Goal: Information Seeking & Learning: Learn about a topic

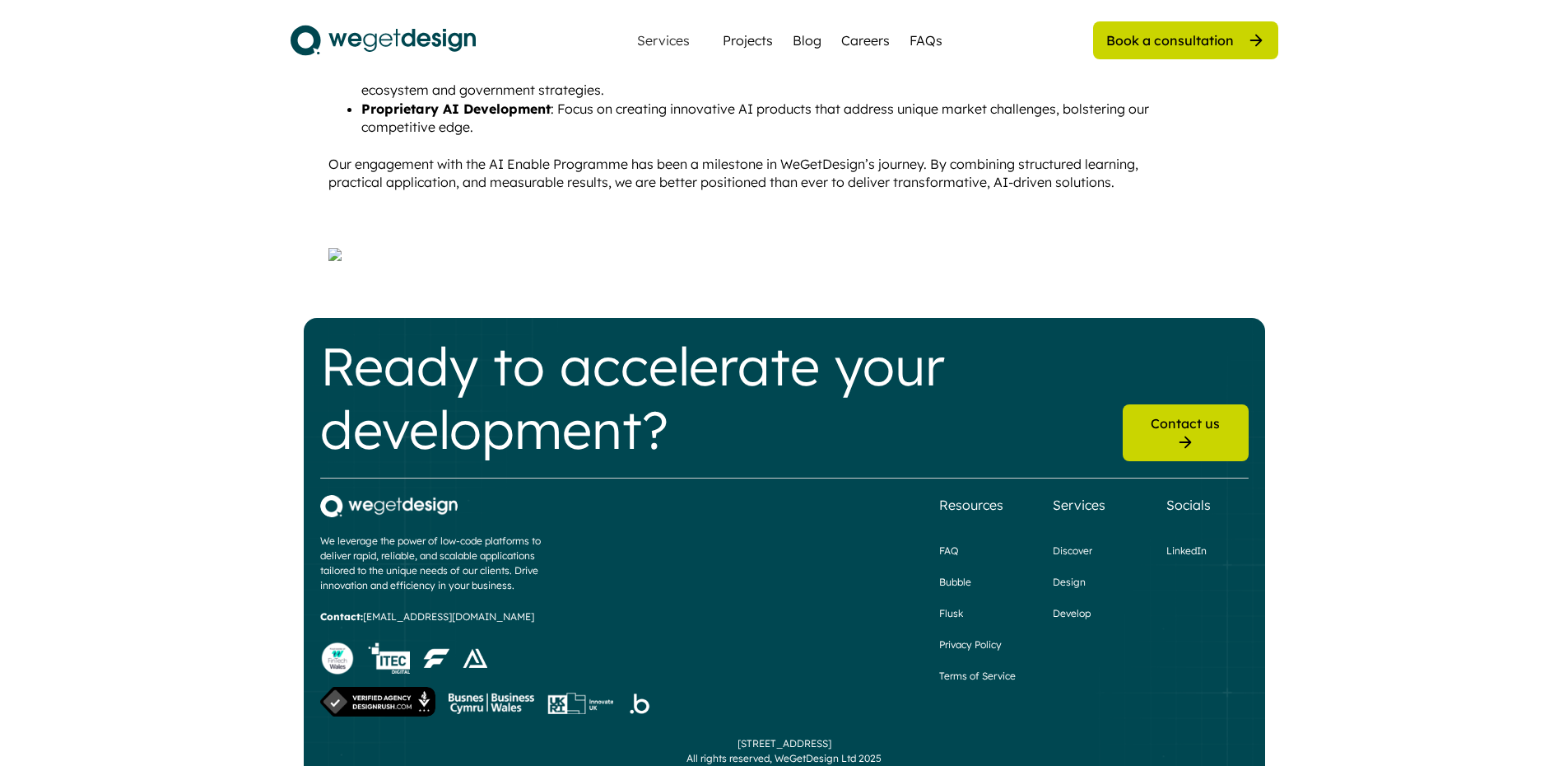
scroll to position [1525, 0]
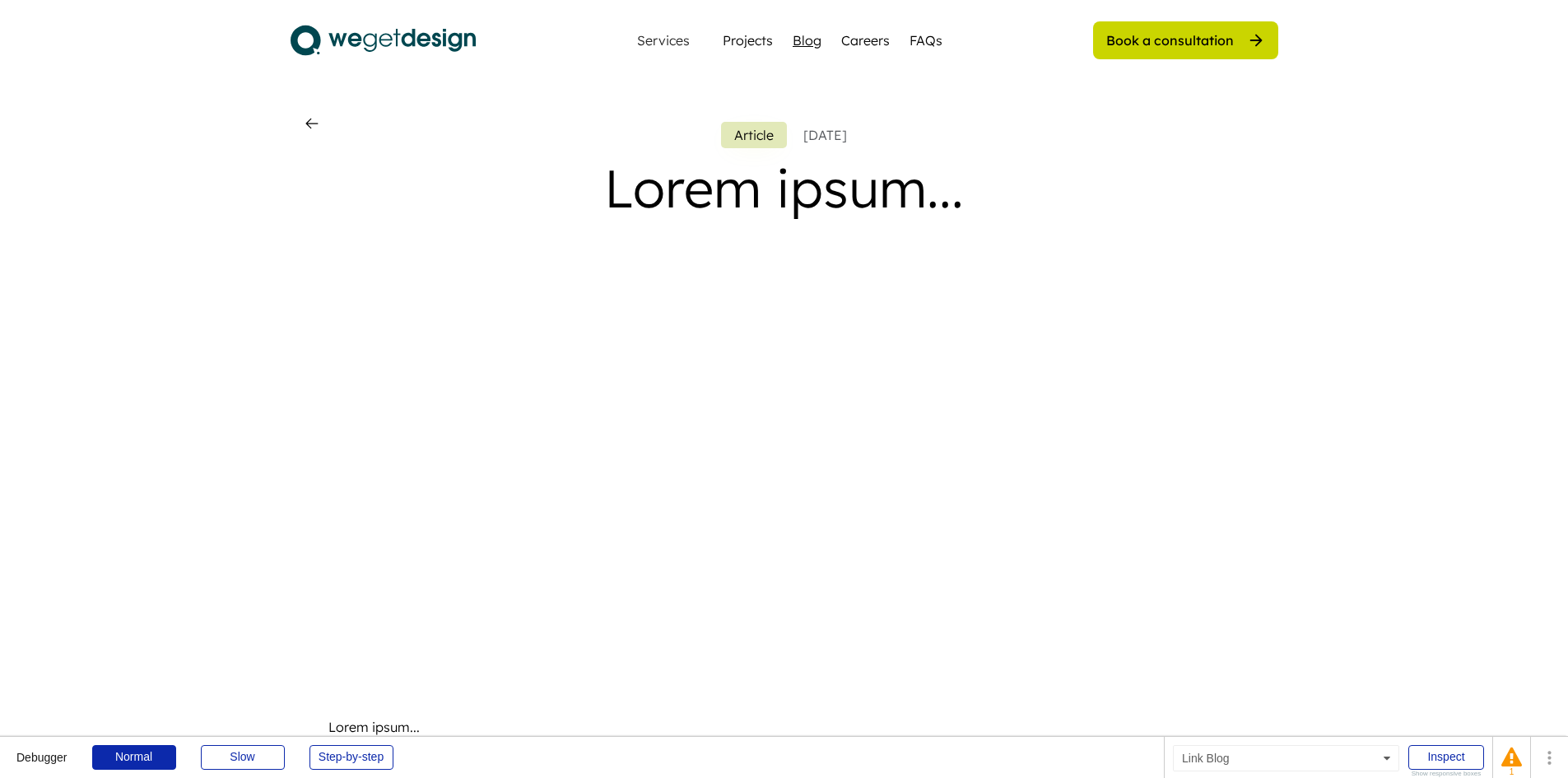
click at [807, 37] on div "Blog" at bounding box center [808, 40] width 29 height 20
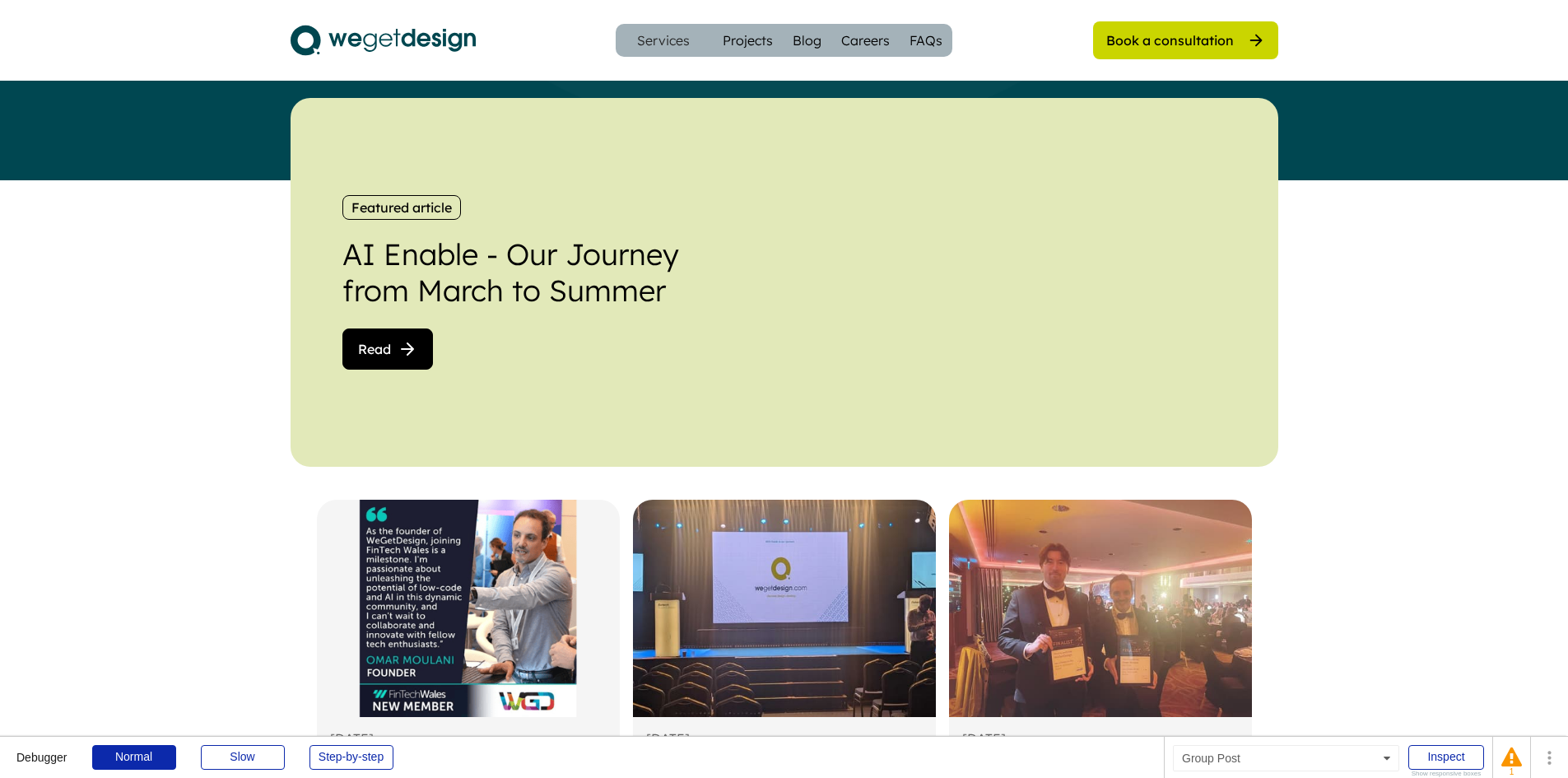
scroll to position [329, 0]
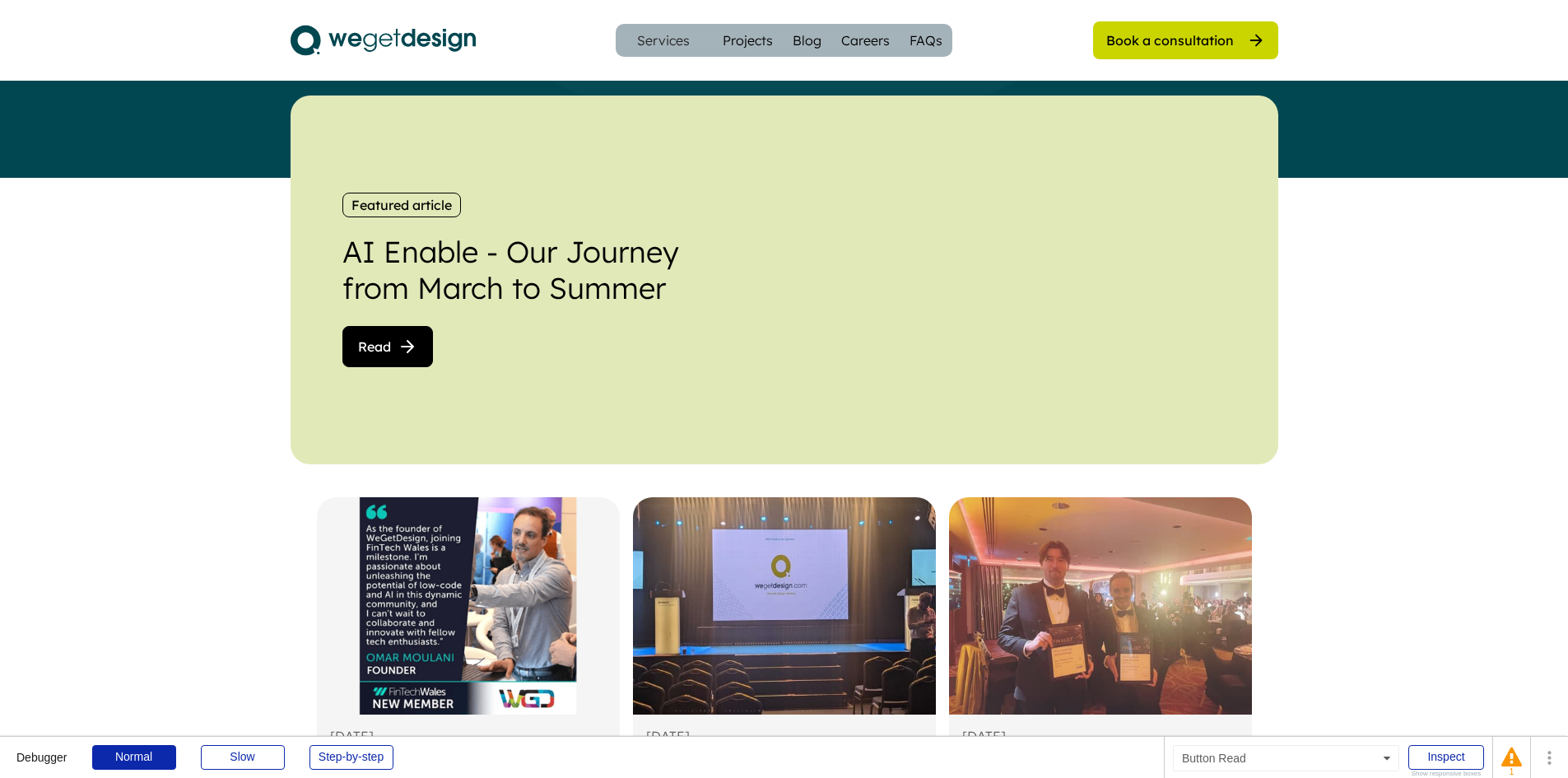
click at [377, 348] on span "Read" at bounding box center [375, 346] width 33 height 13
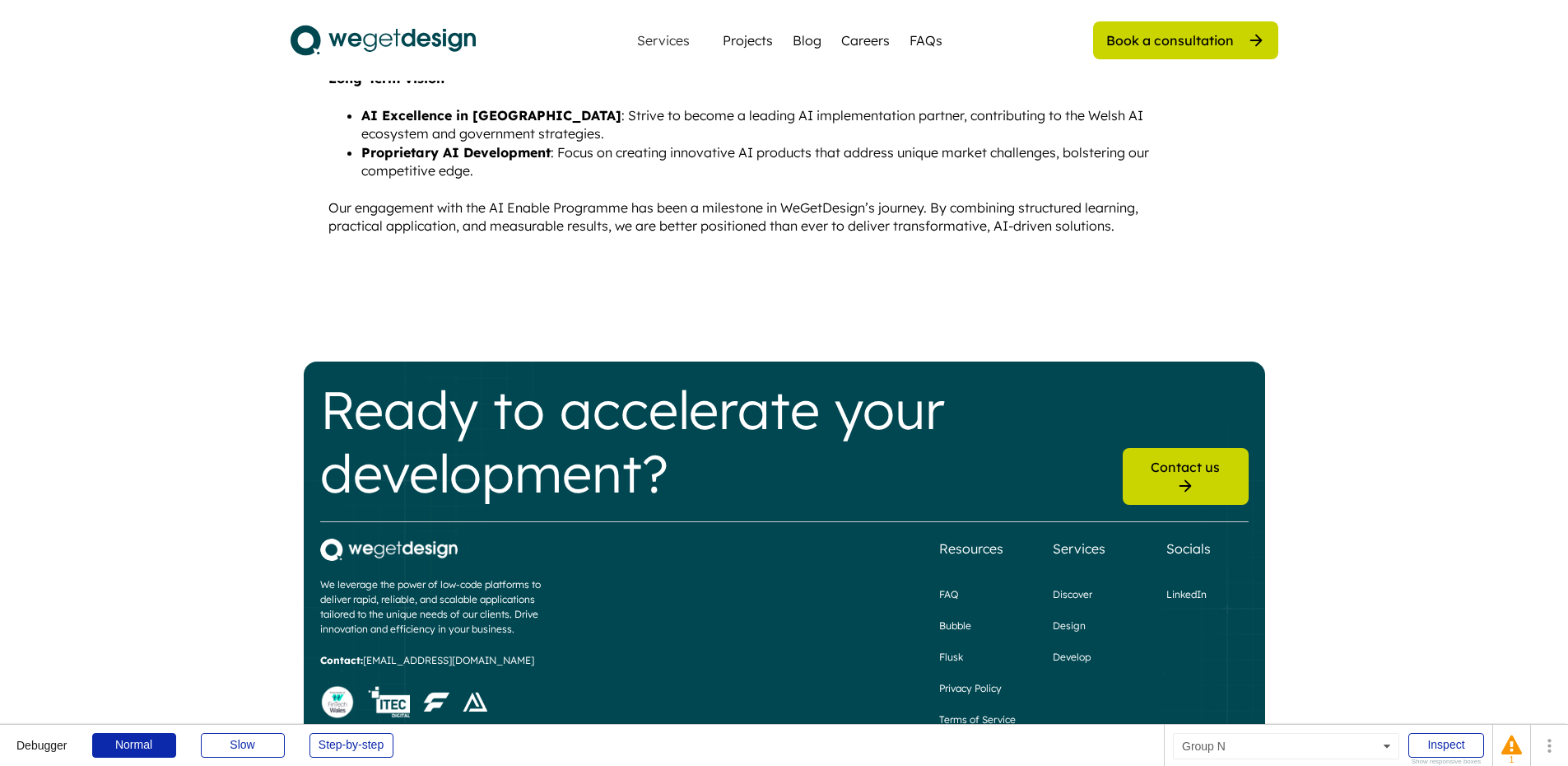
scroll to position [1895, 0]
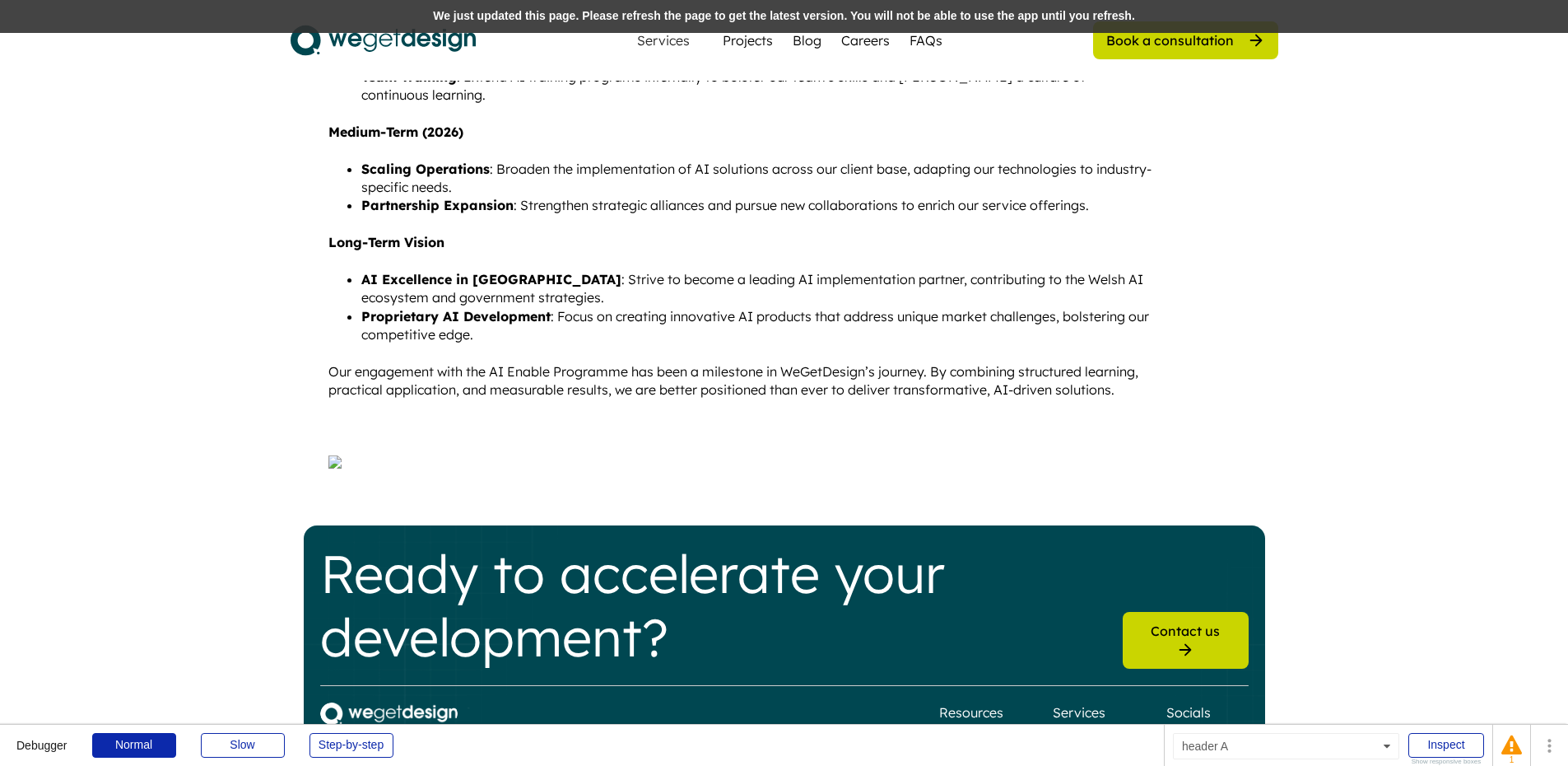
click at [328, 24] on div "We just updated this page. Please refresh the page to get the latest version. Y…" at bounding box center [784, 16] width 1568 height 33
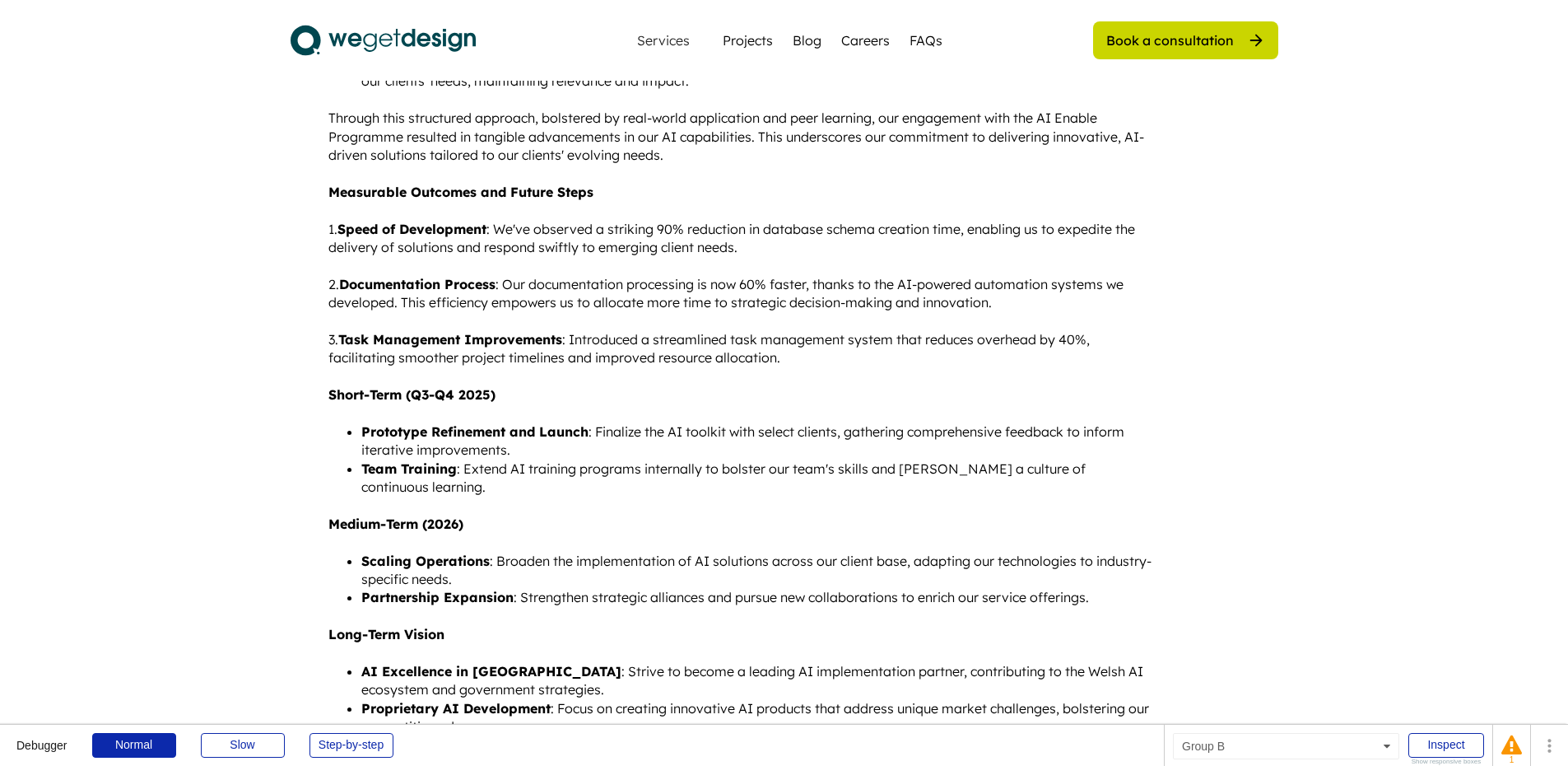
scroll to position [1091, 0]
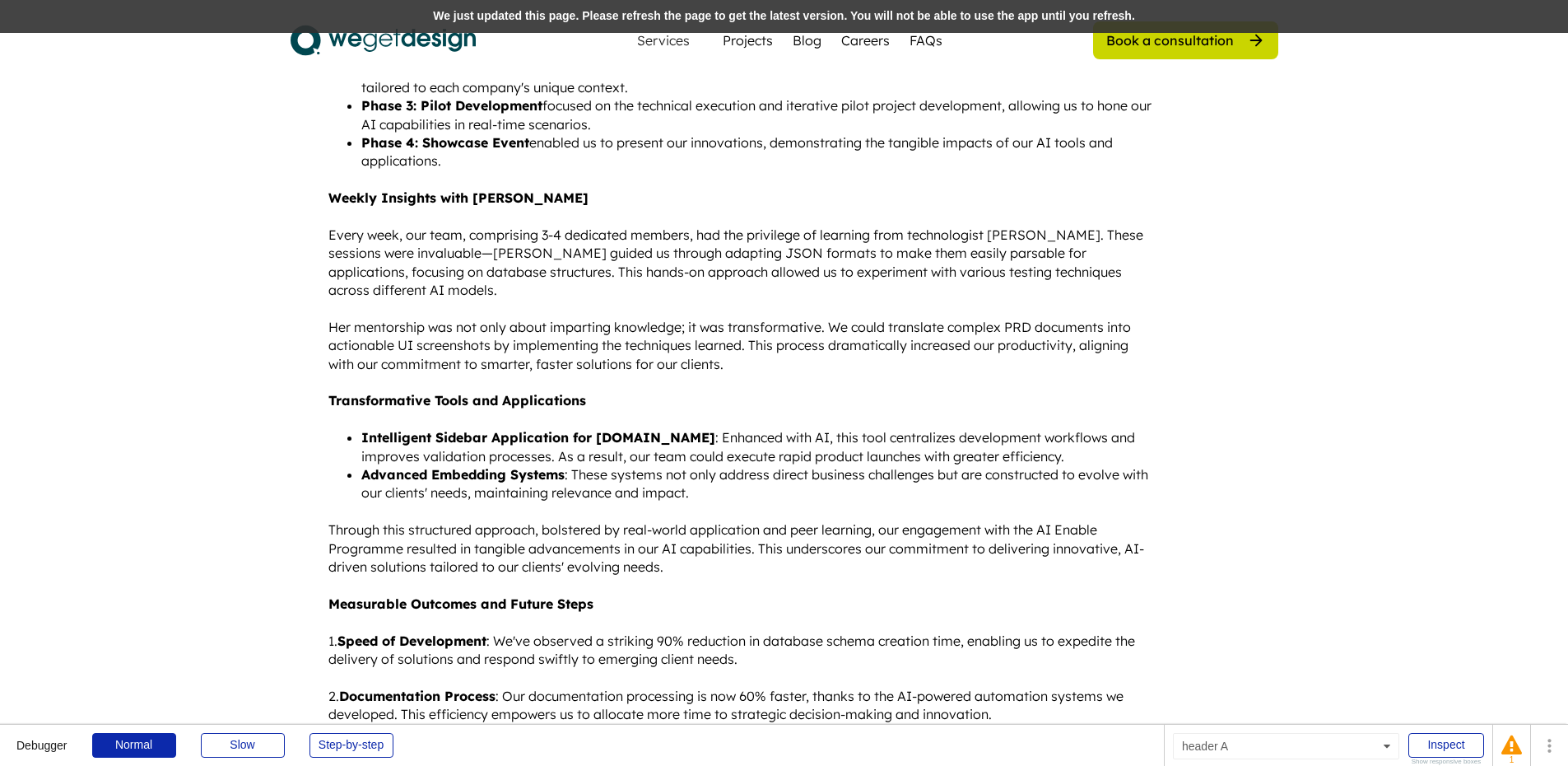
click at [285, 16] on div "We just updated this page. Please refresh the page to get the latest version. Y…" at bounding box center [784, 16] width 1568 height 33
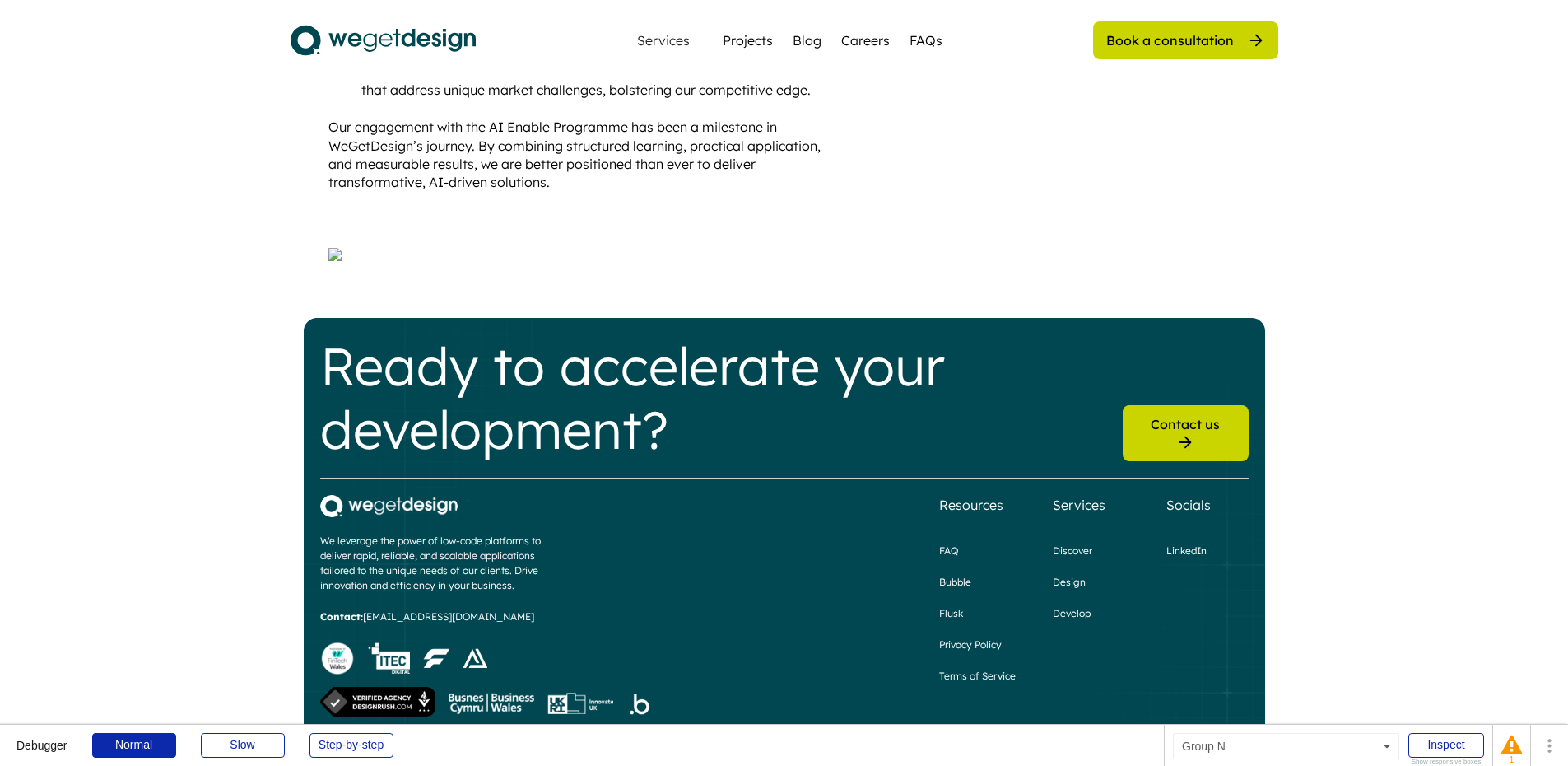
scroll to position [2573, 0]
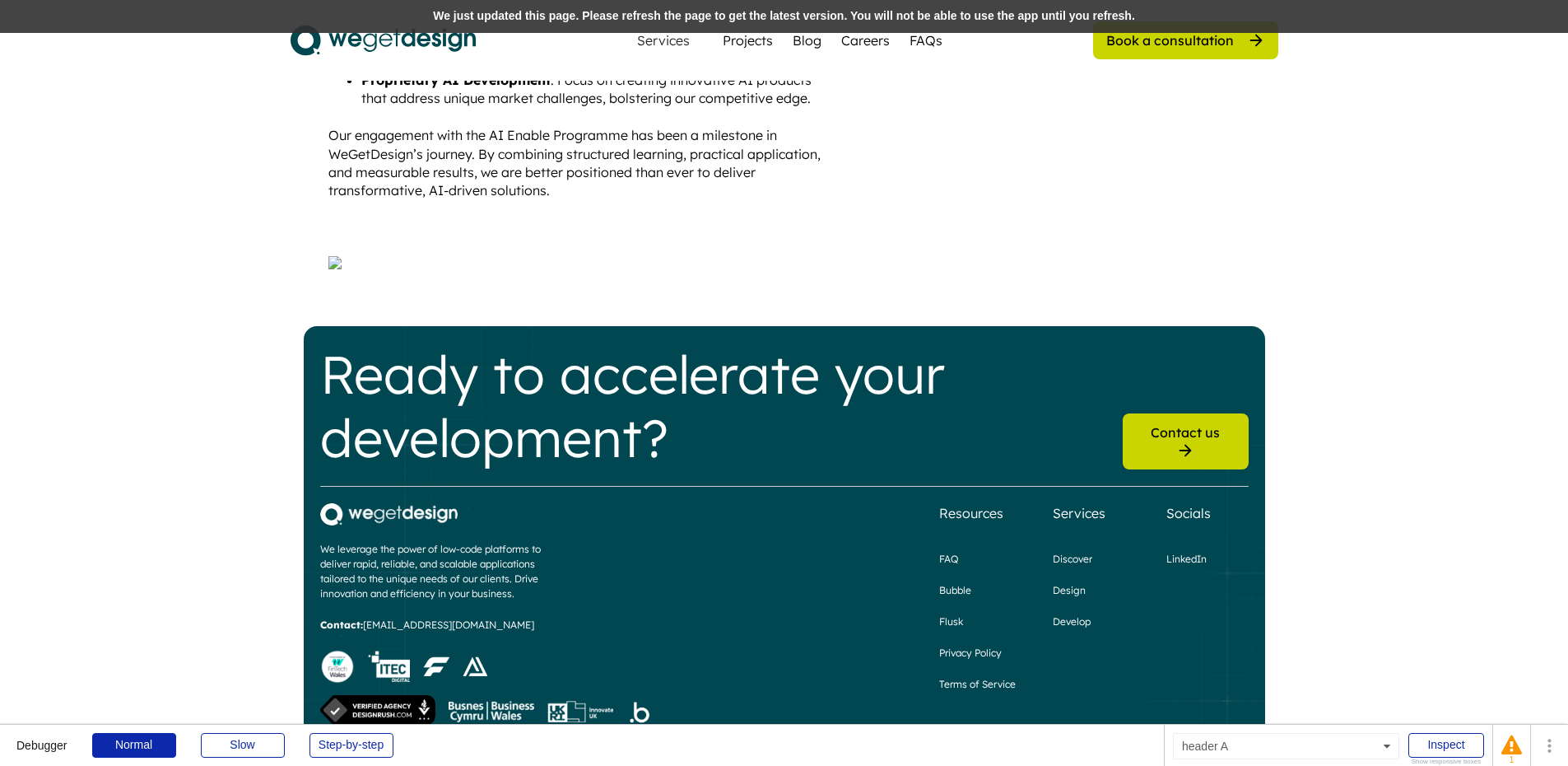
click at [285, 12] on div "We just updated this page. Please refresh the page to get the latest version. Y…" at bounding box center [784, 16] width 1568 height 33
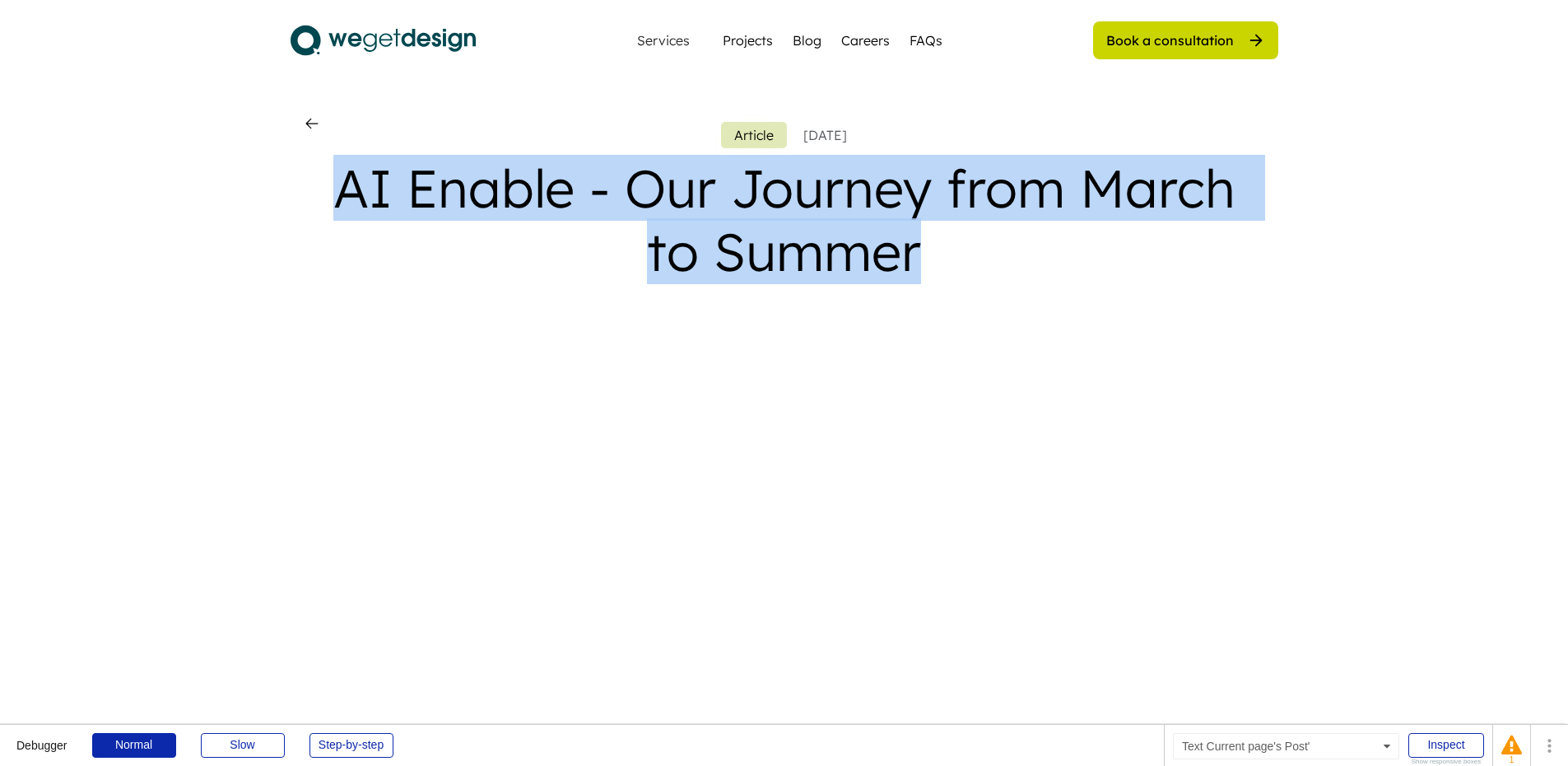
drag, startPoint x: 940, startPoint y: 258, endPoint x: 344, endPoint y: 187, distance: 600.2
click at [344, 187] on div "AI Enable - Our Journey from March to Summer" at bounding box center [784, 220] width 961 height 127
copy div "AI Enable - Our Journey from March to Summer"
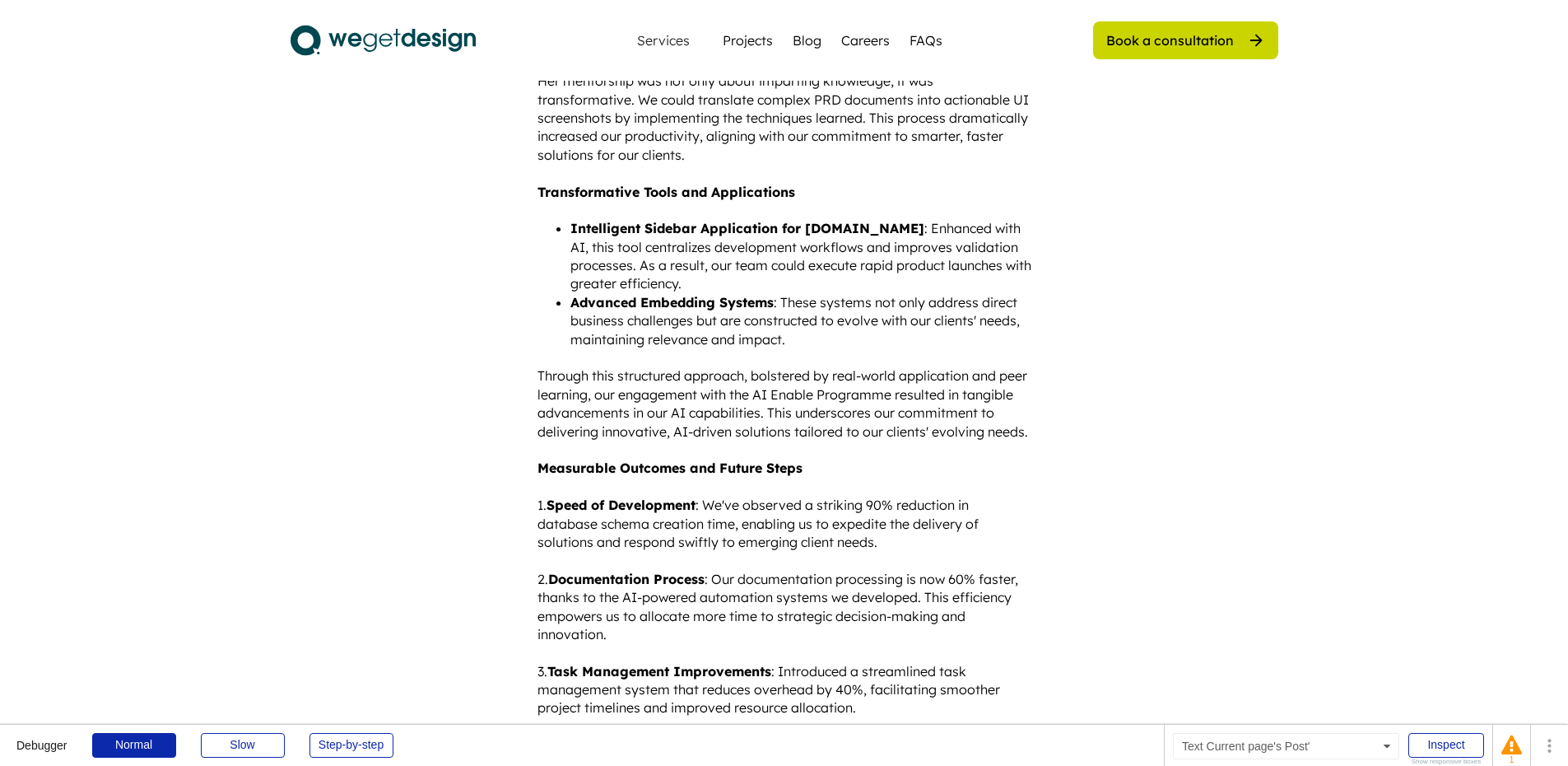
scroll to position [1895, 0]
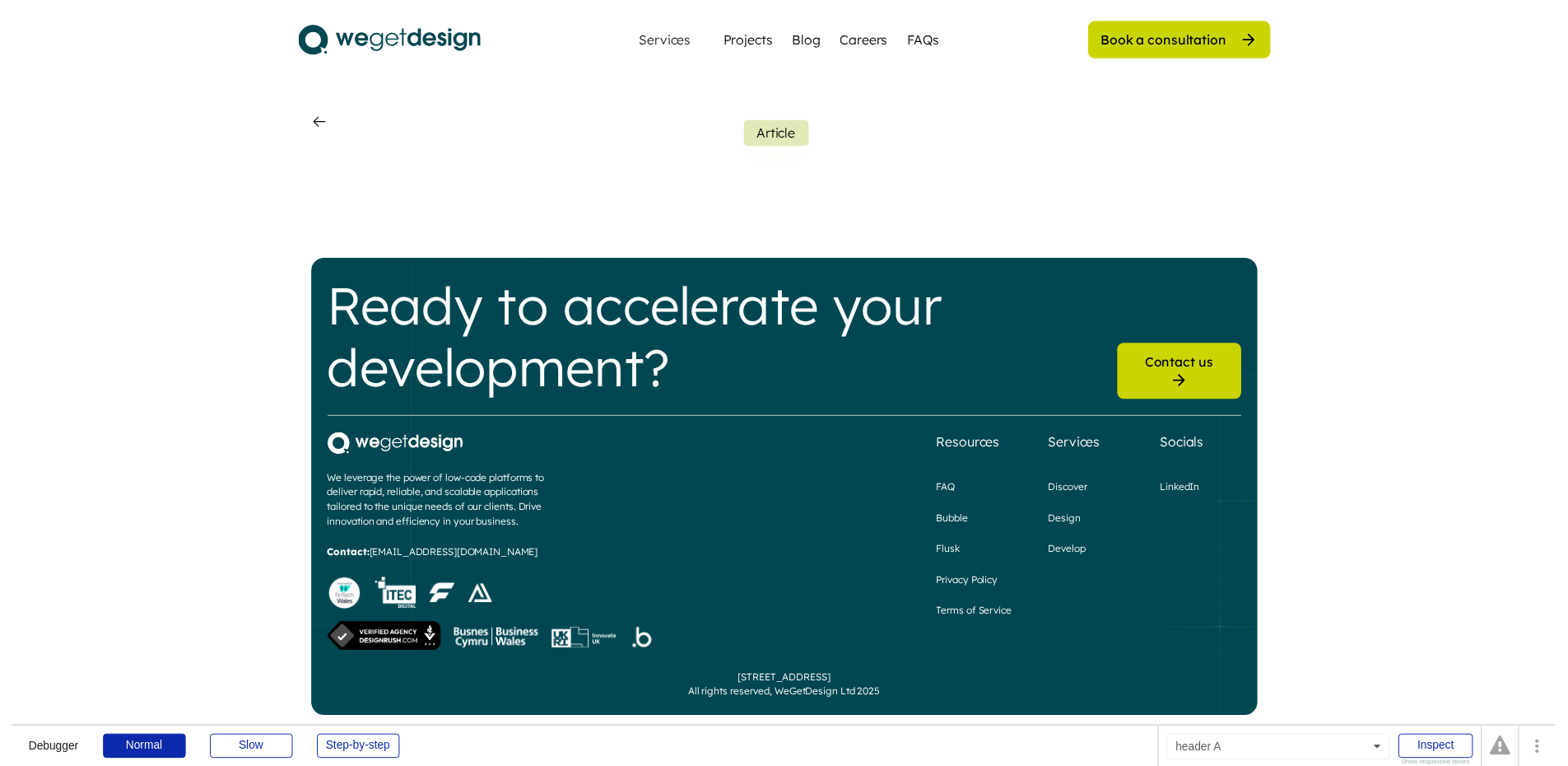
scroll to position [3397, 0]
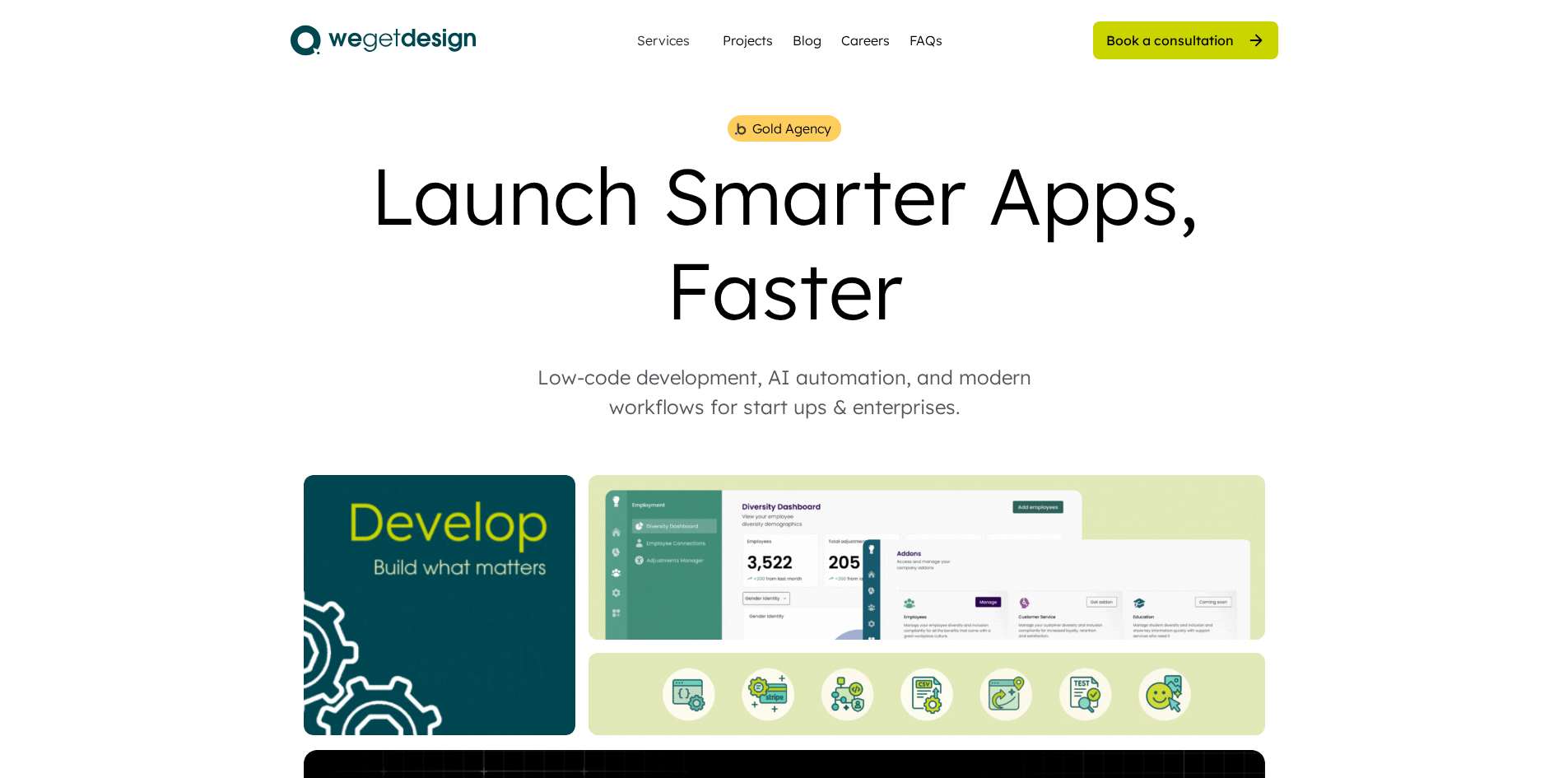
click at [811, 34] on div "Blog" at bounding box center [808, 40] width 29 height 20
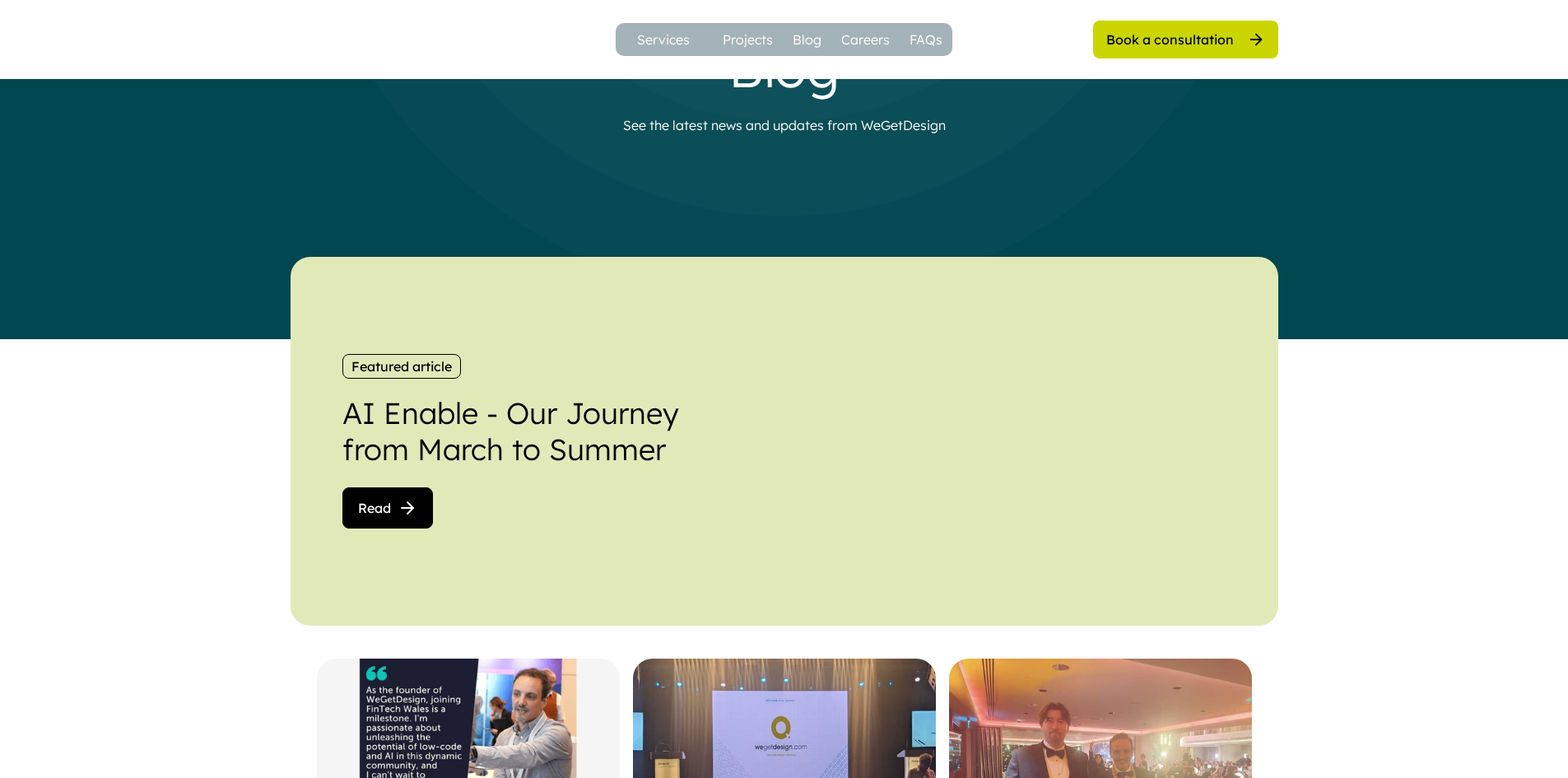
scroll to position [494, 0]
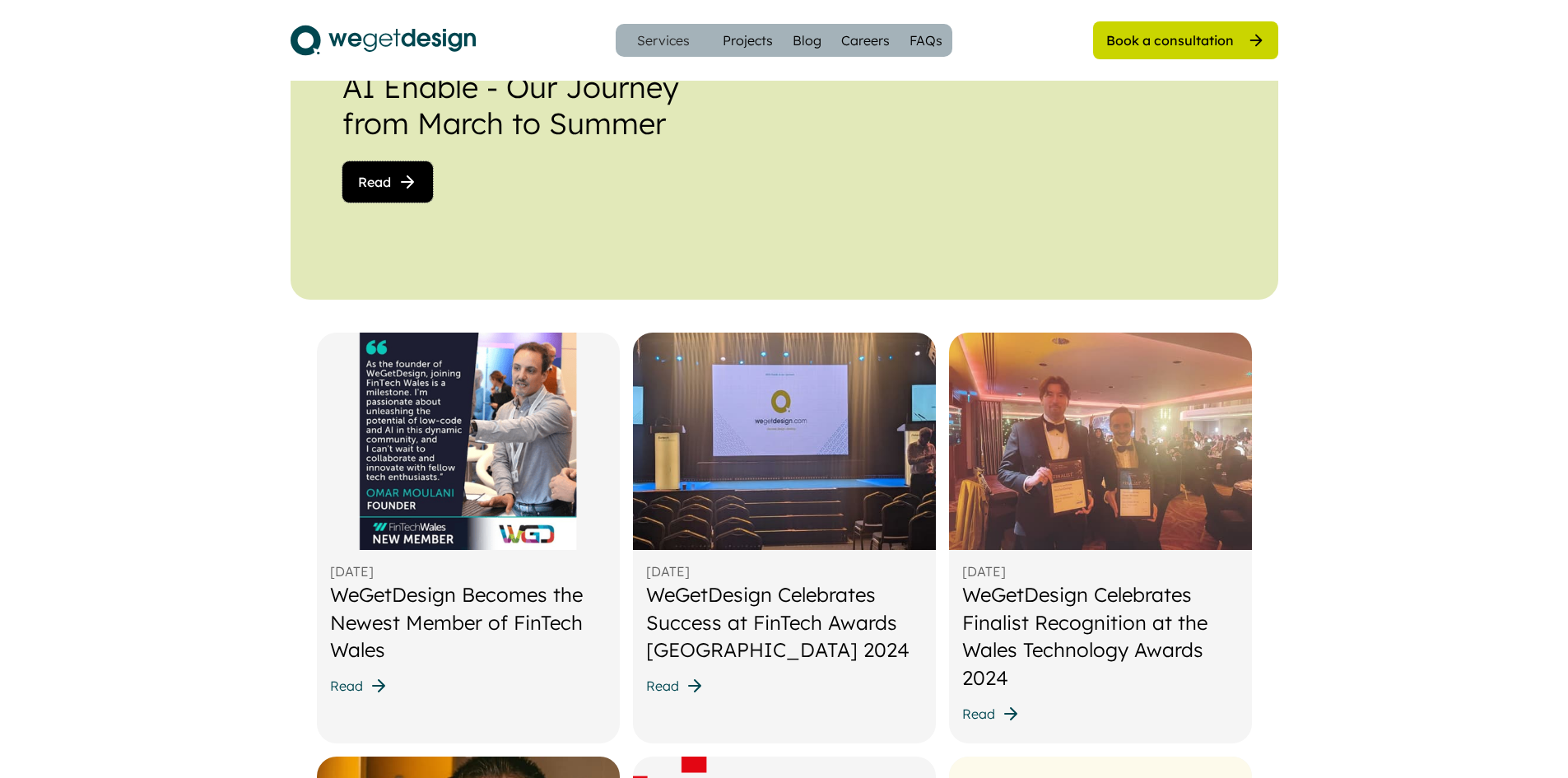
click at [381, 191] on button "Read" at bounding box center [387, 182] width 90 height 41
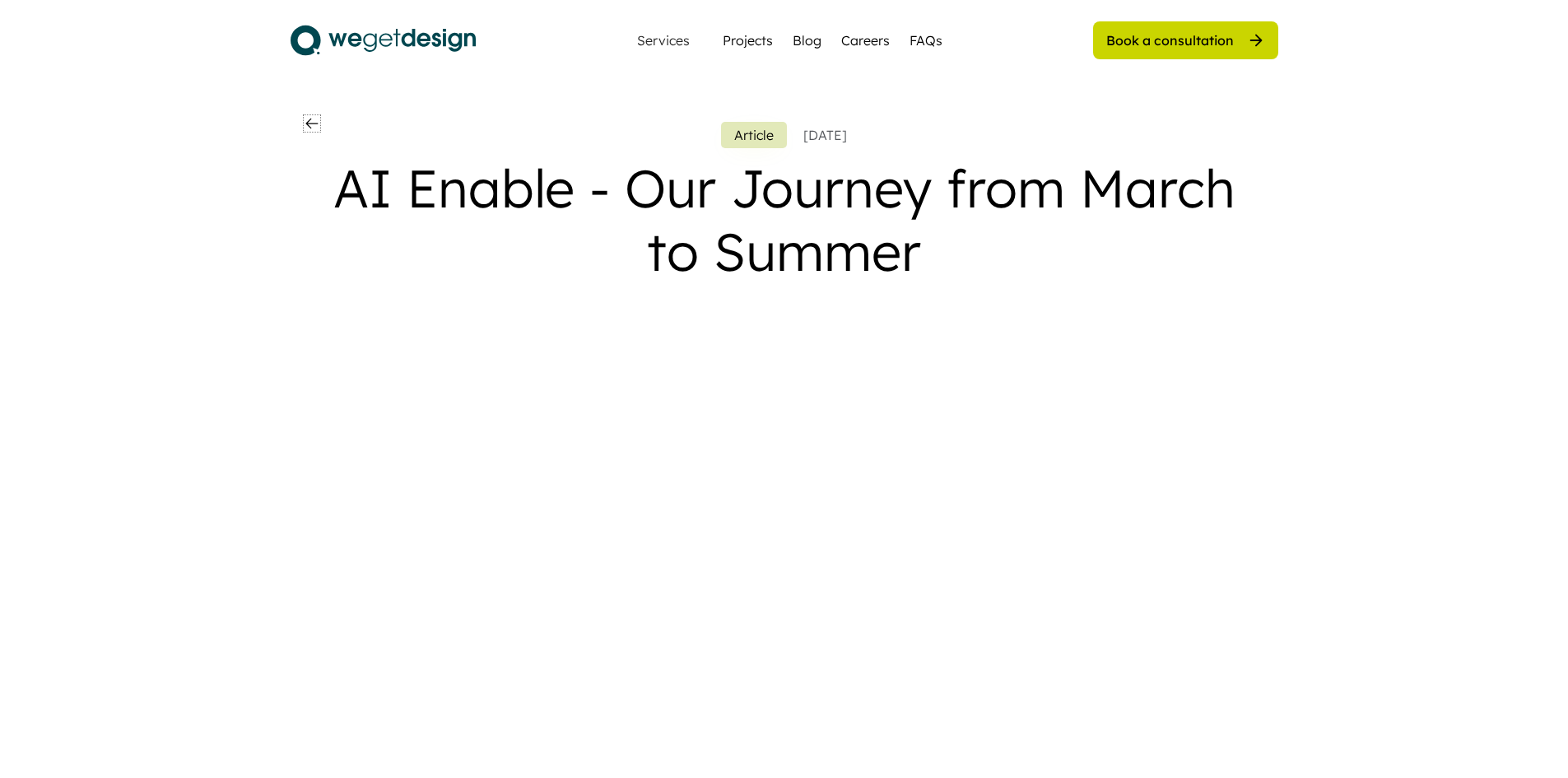
click at [319, 128] on icon at bounding box center [312, 123] width 16 height 16
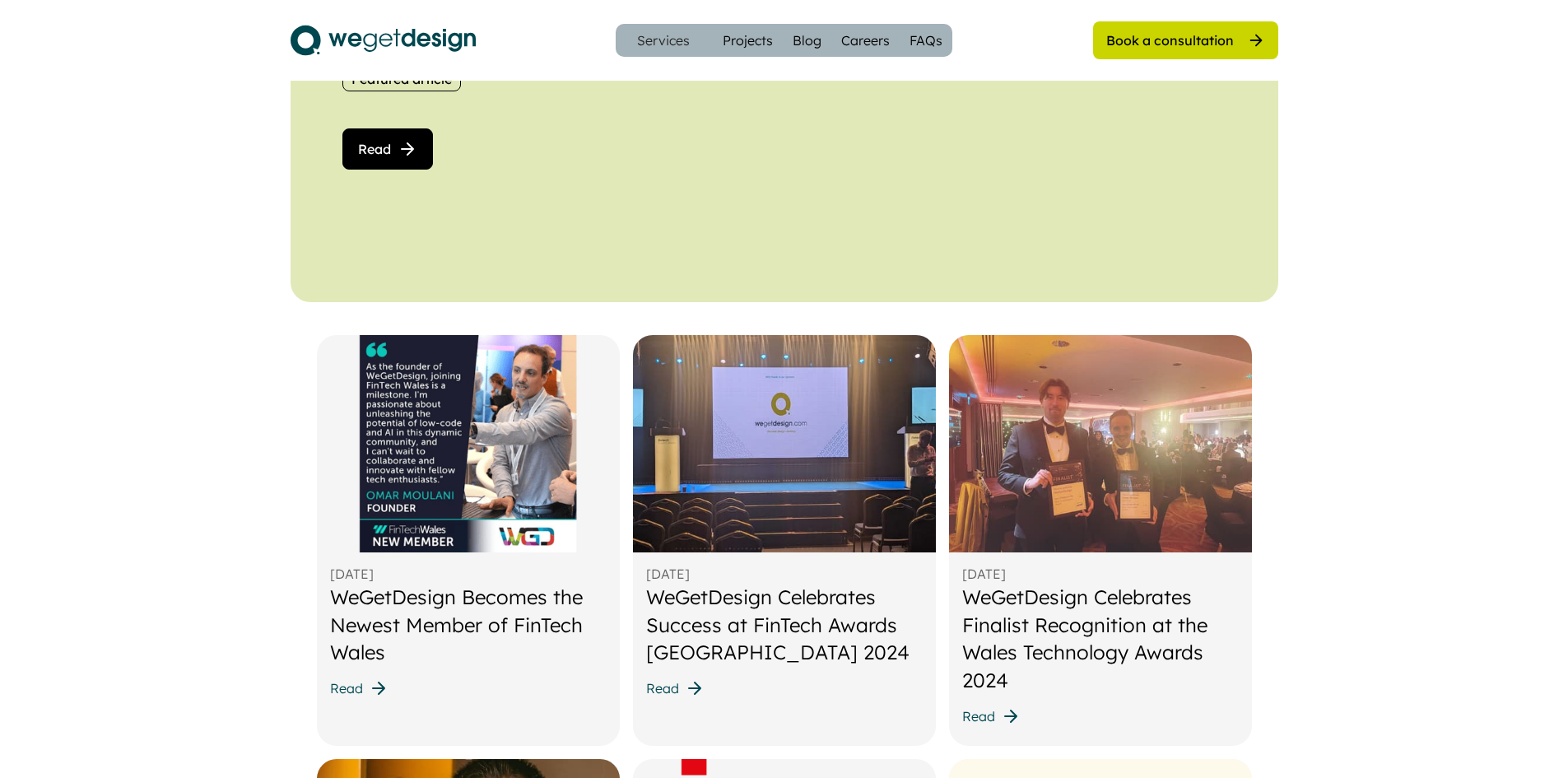
scroll to position [494, 0]
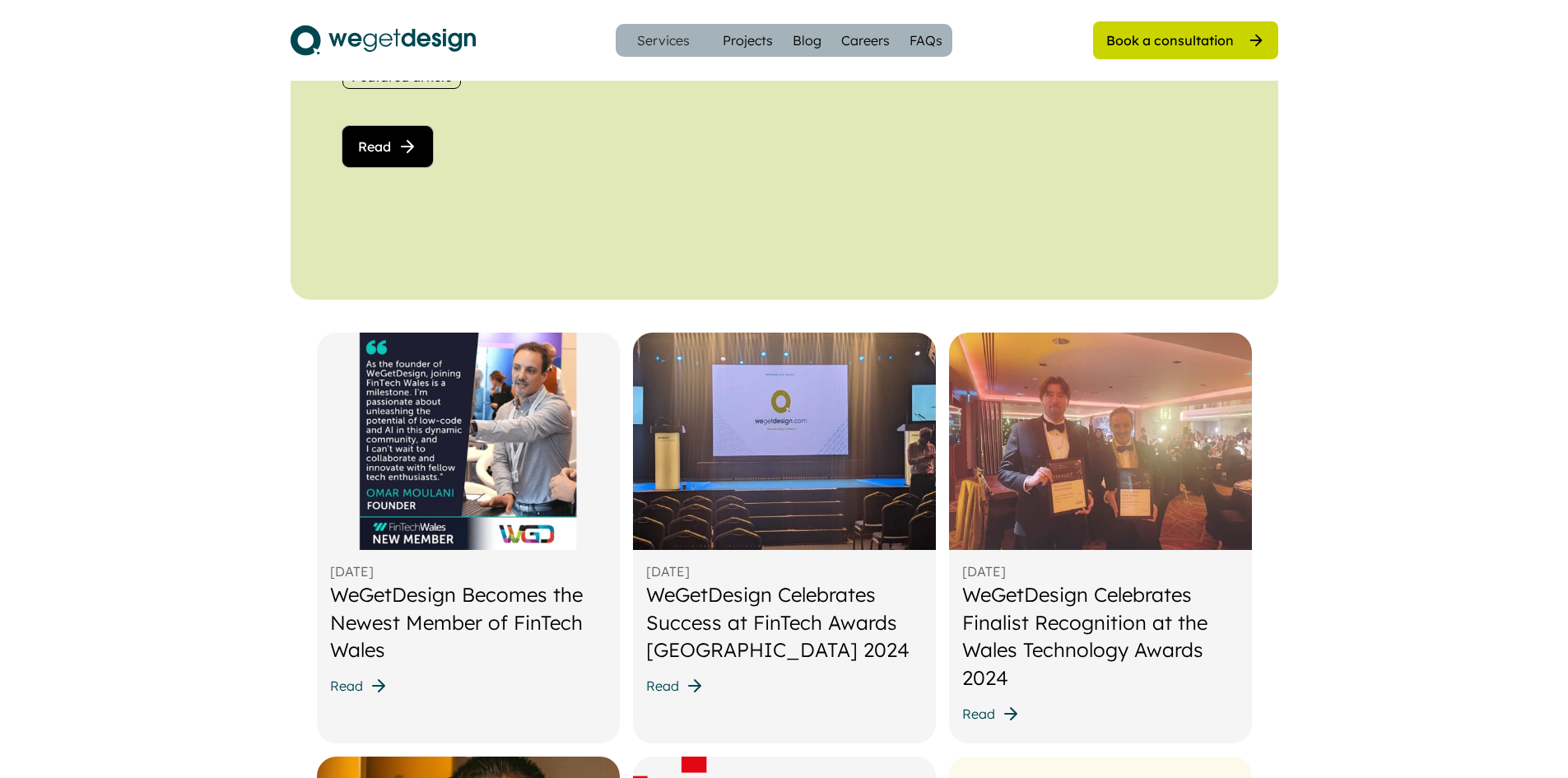
click at [414, 148] on icon at bounding box center [407, 146] width 20 height 20
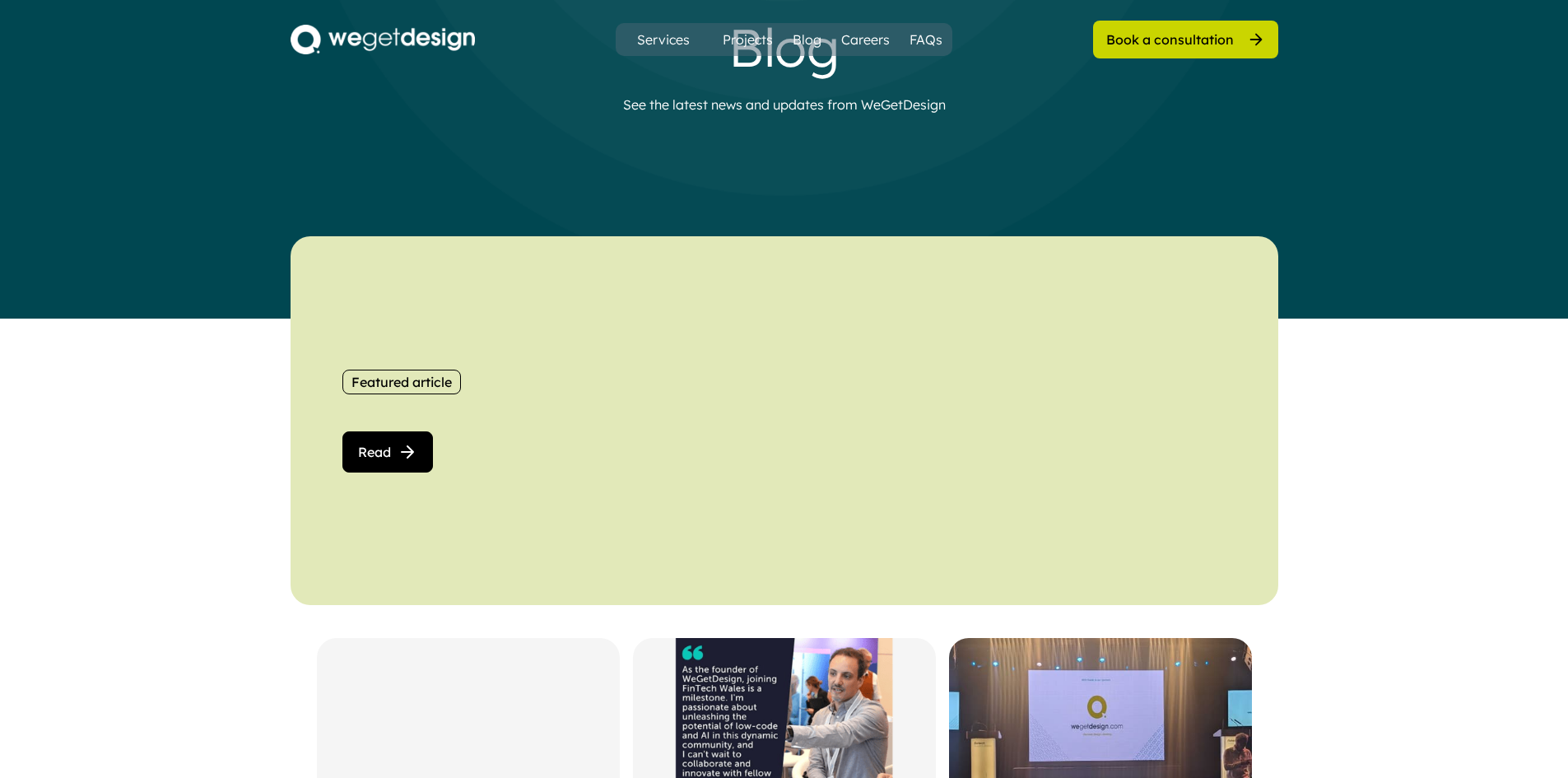
scroll to position [494, 0]
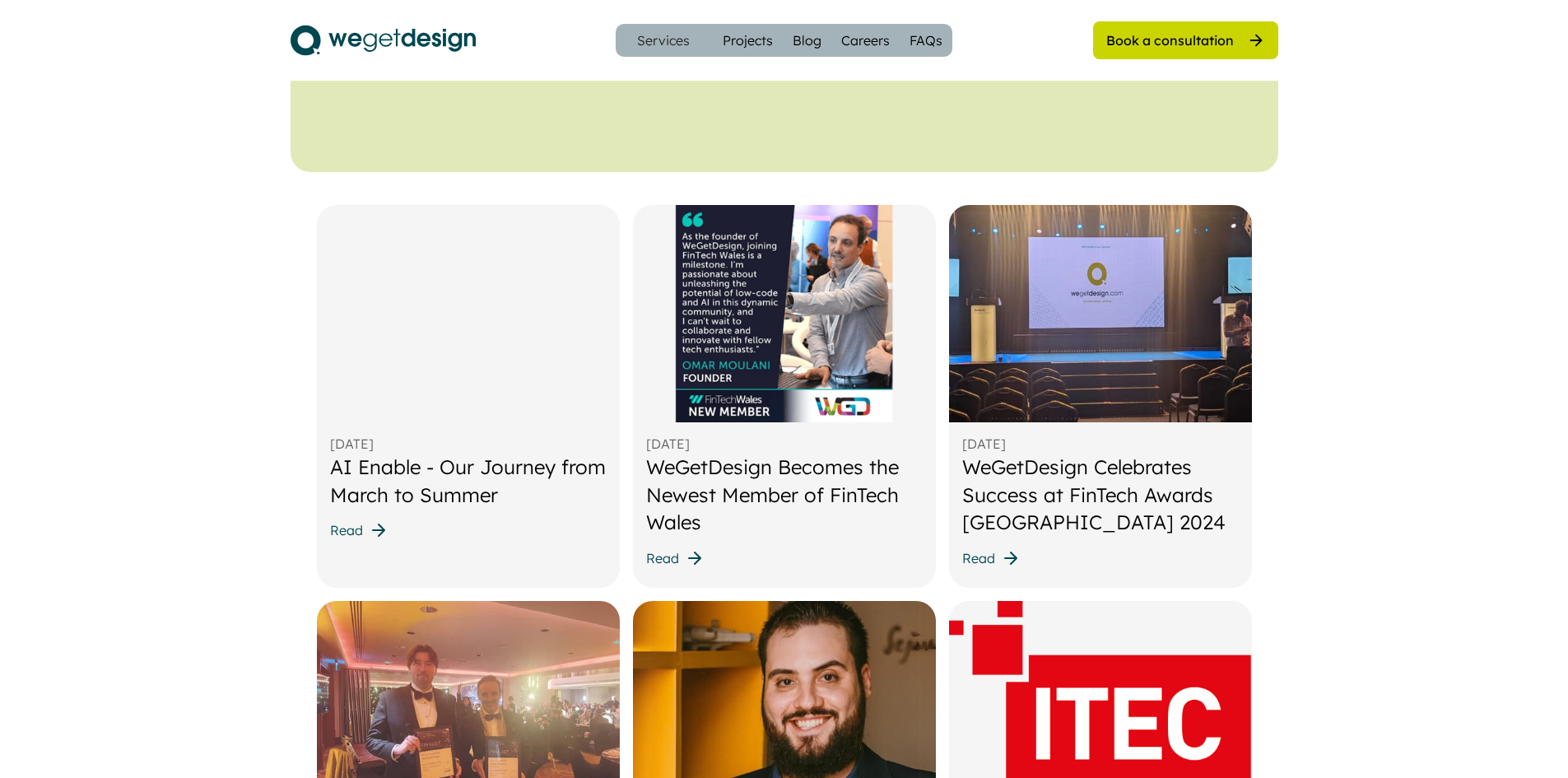
scroll to position [906, 0]
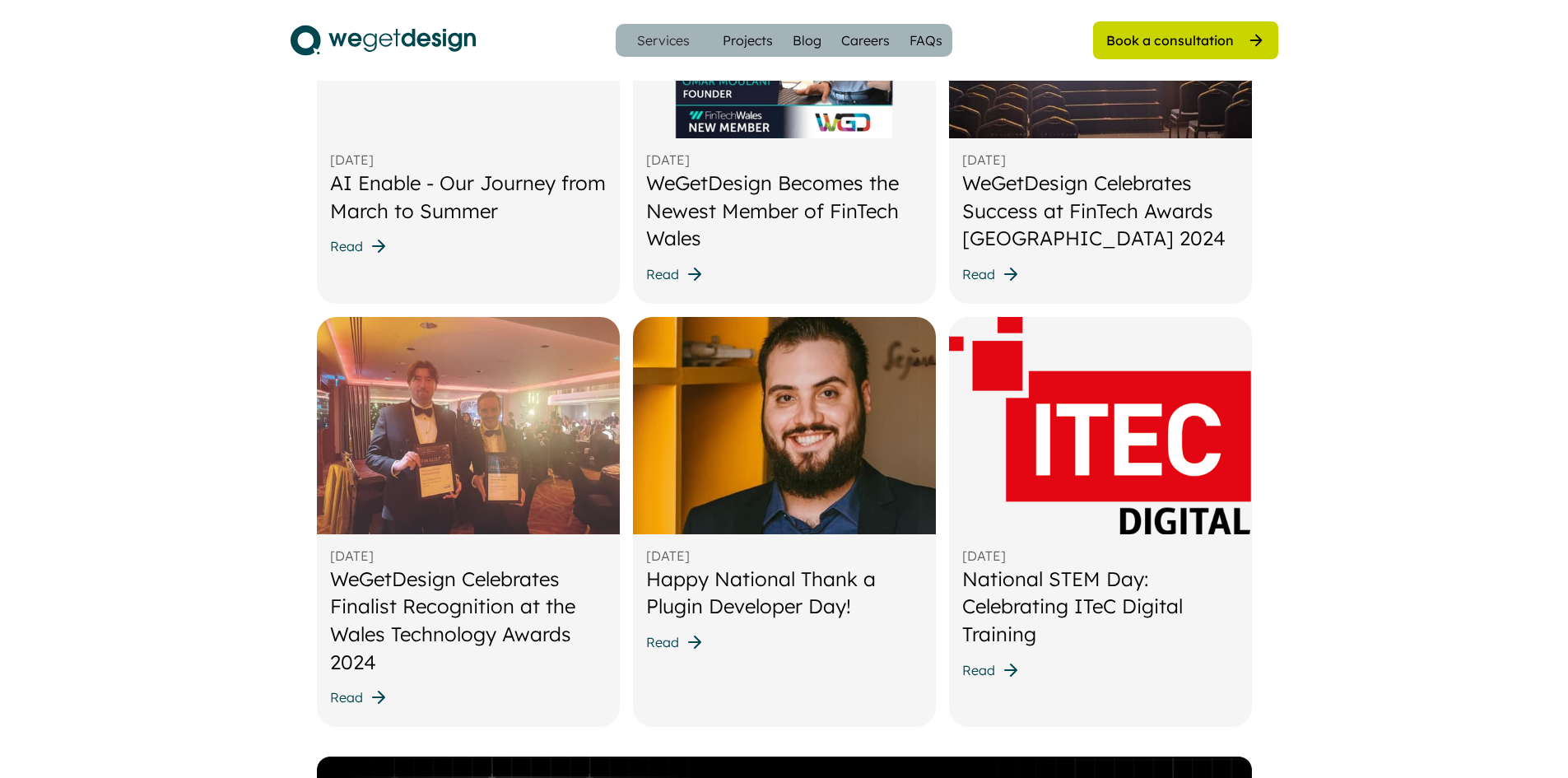
click at [363, 240] on button "Read" at bounding box center [359, 246] width 58 height 20
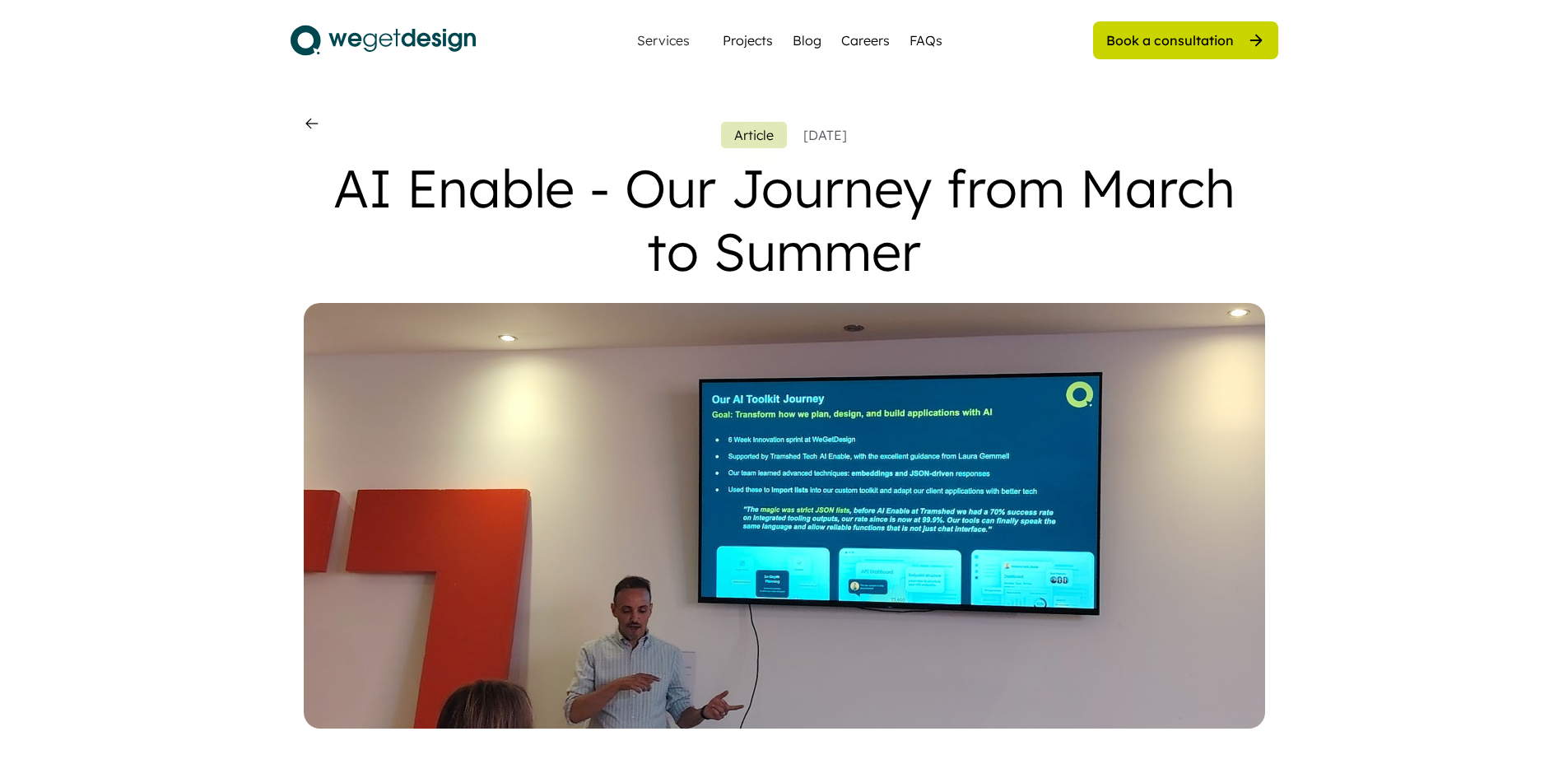
click at [314, 121] on icon at bounding box center [312, 123] width 16 height 16
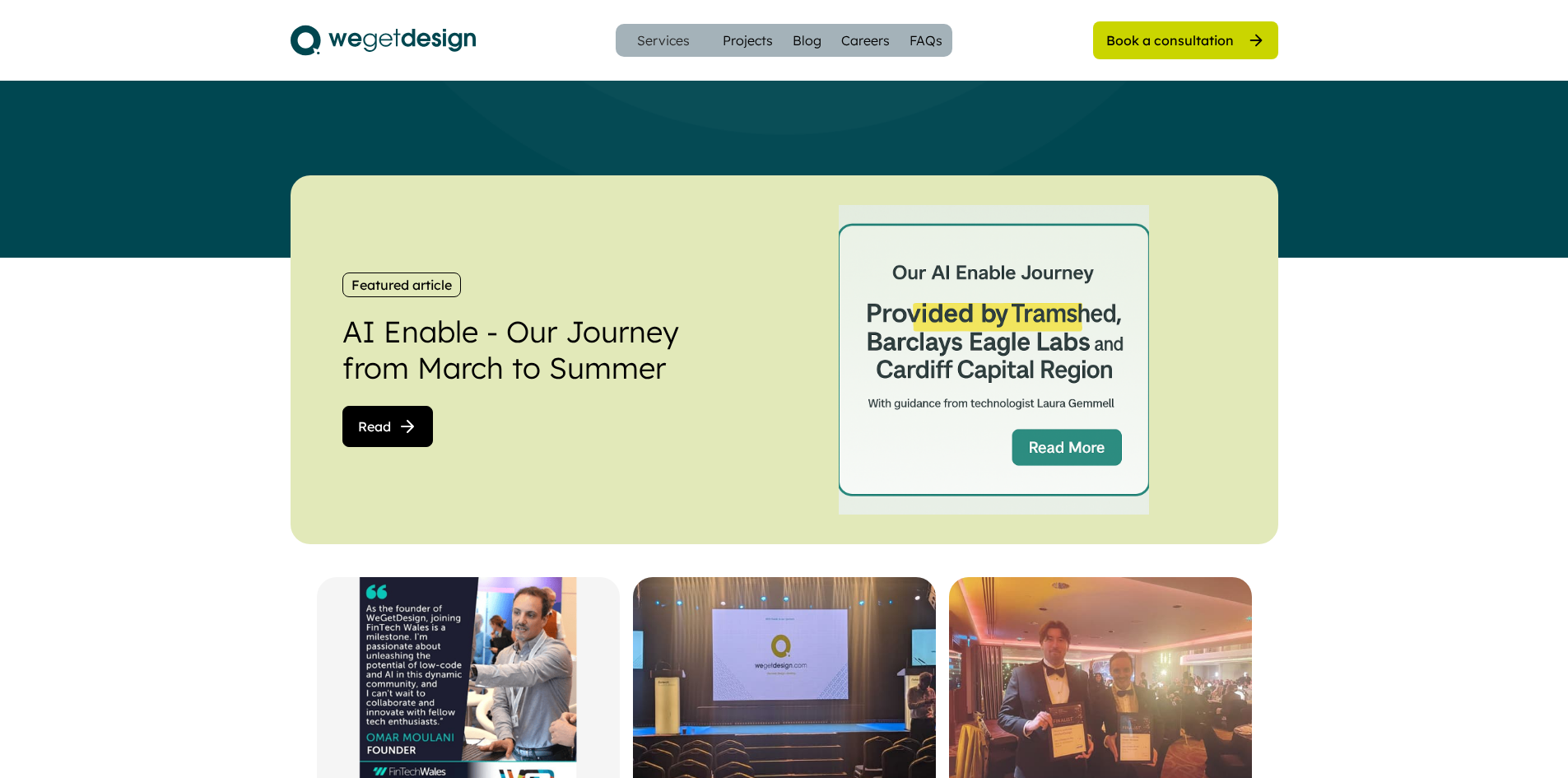
scroll to position [247, 0]
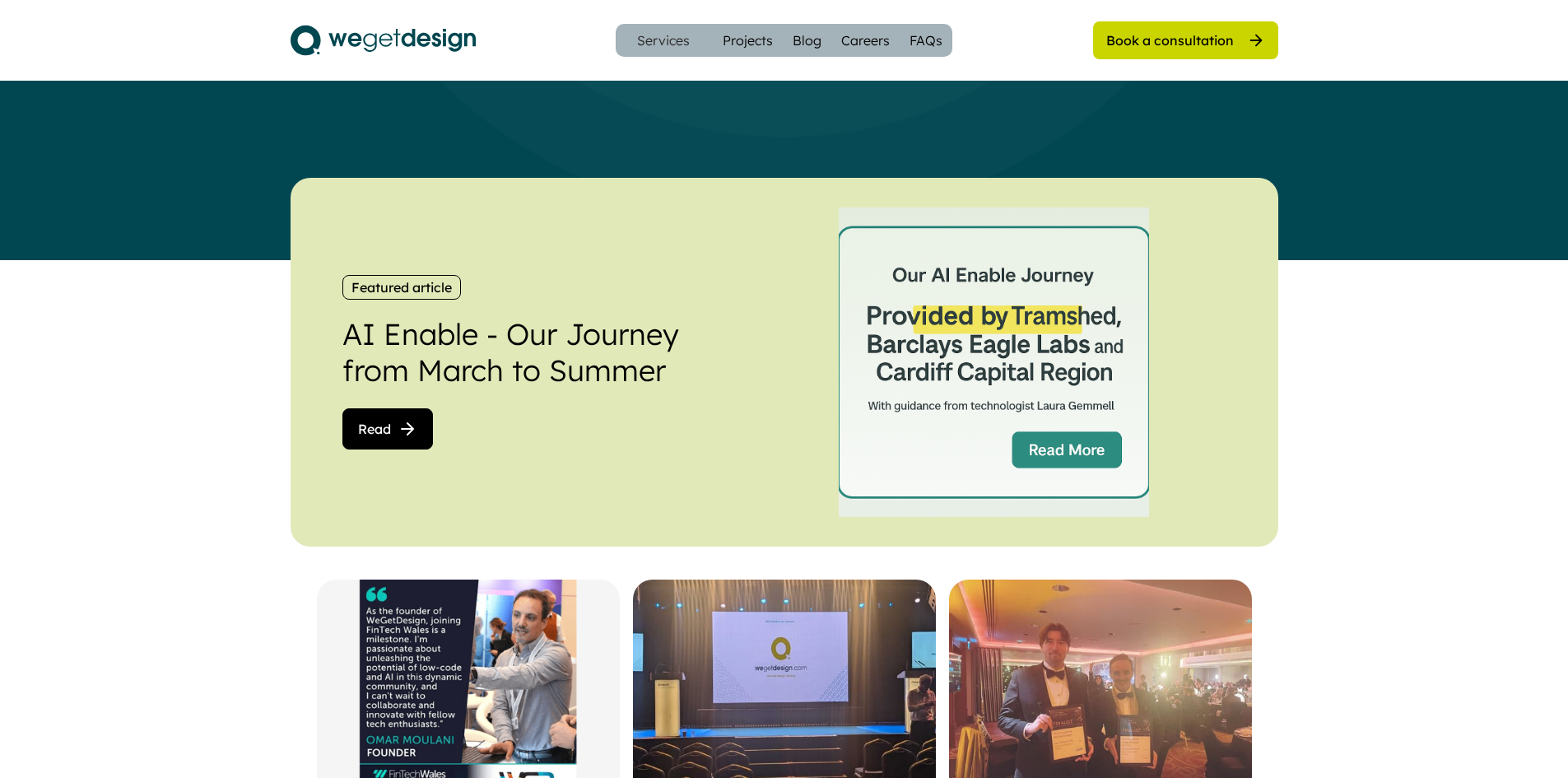
click at [407, 423] on use at bounding box center [407, 428] width 11 height 11
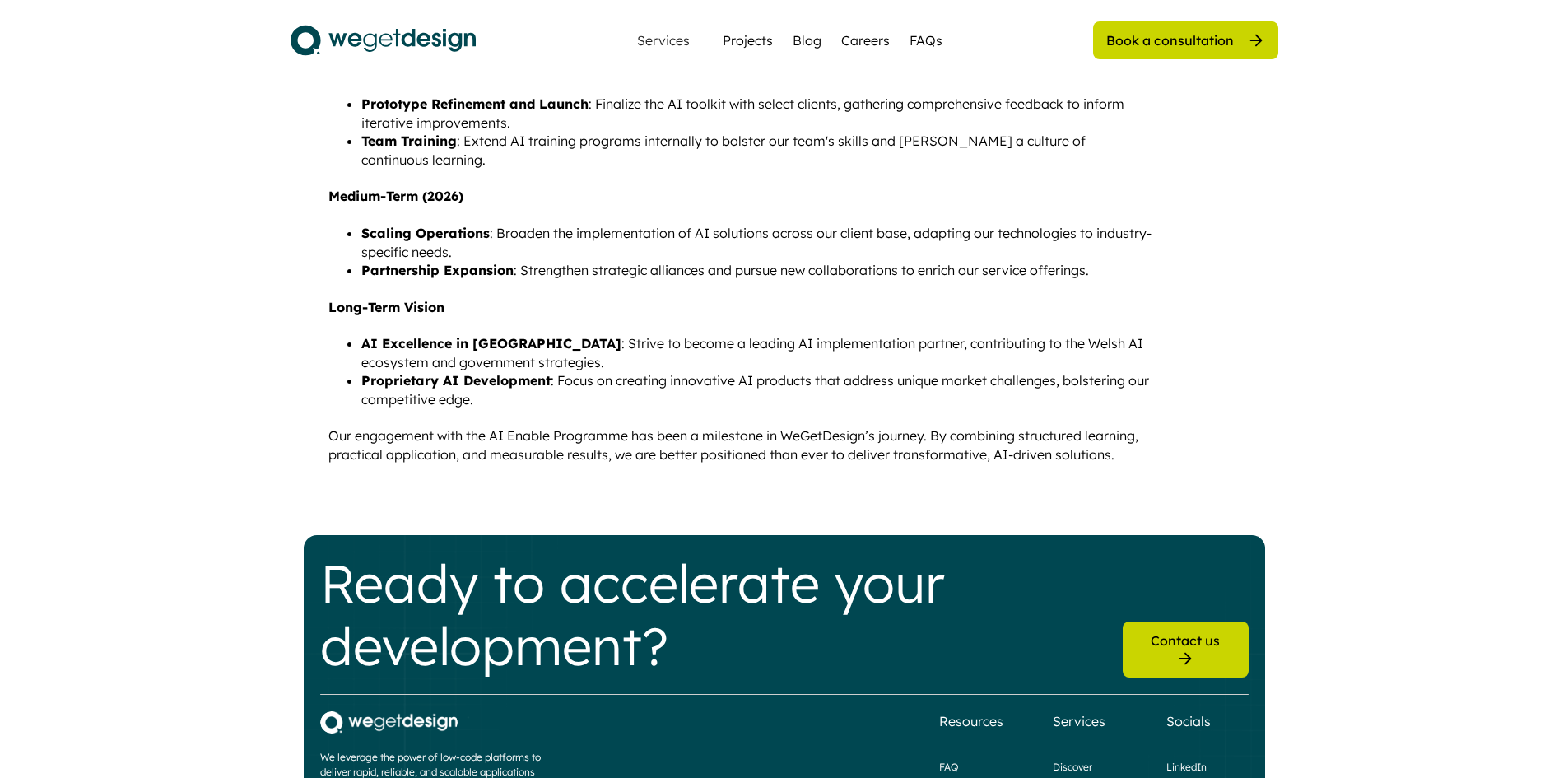
scroll to position [1895, 0]
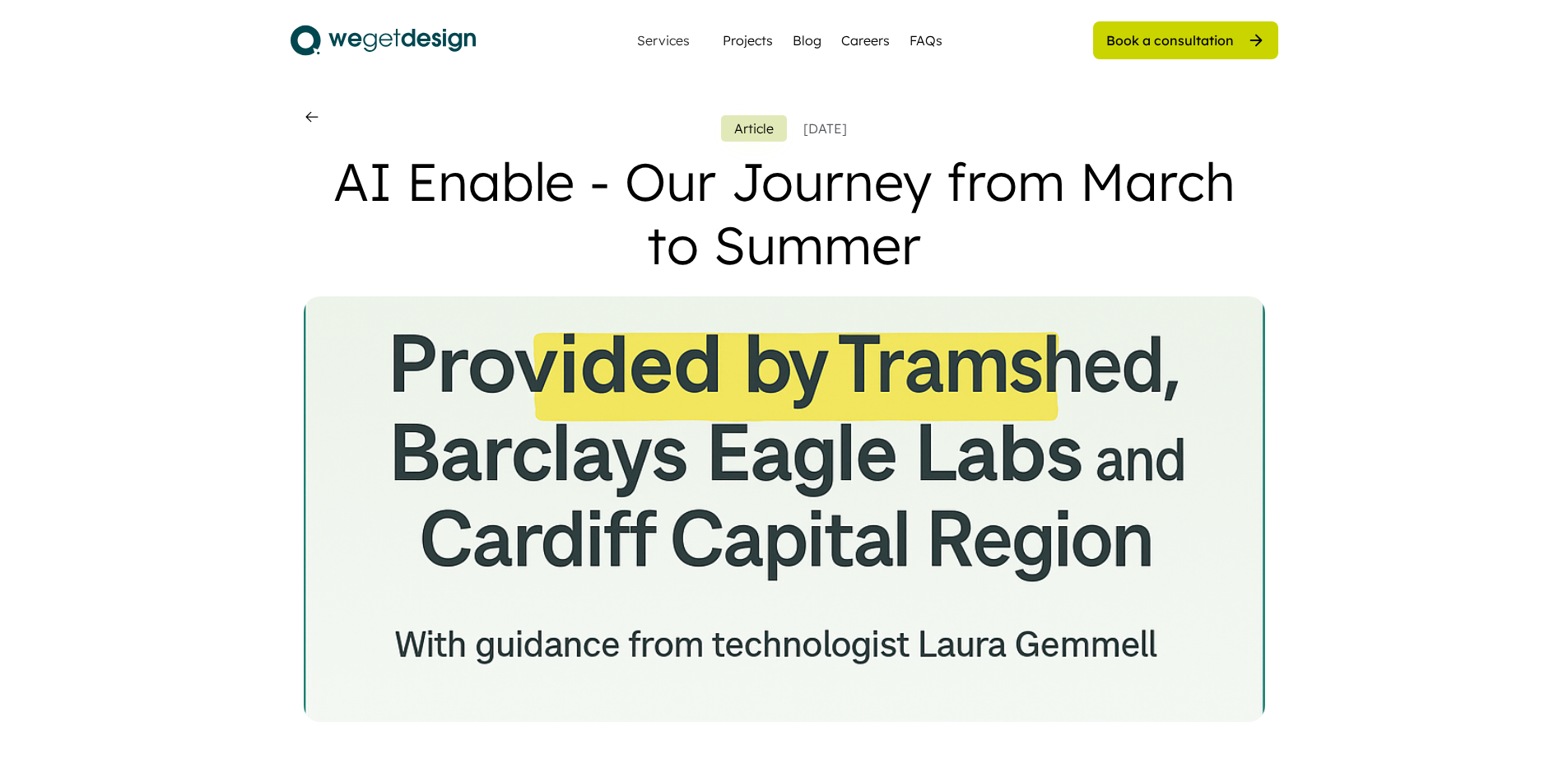
scroll to position [0, 0]
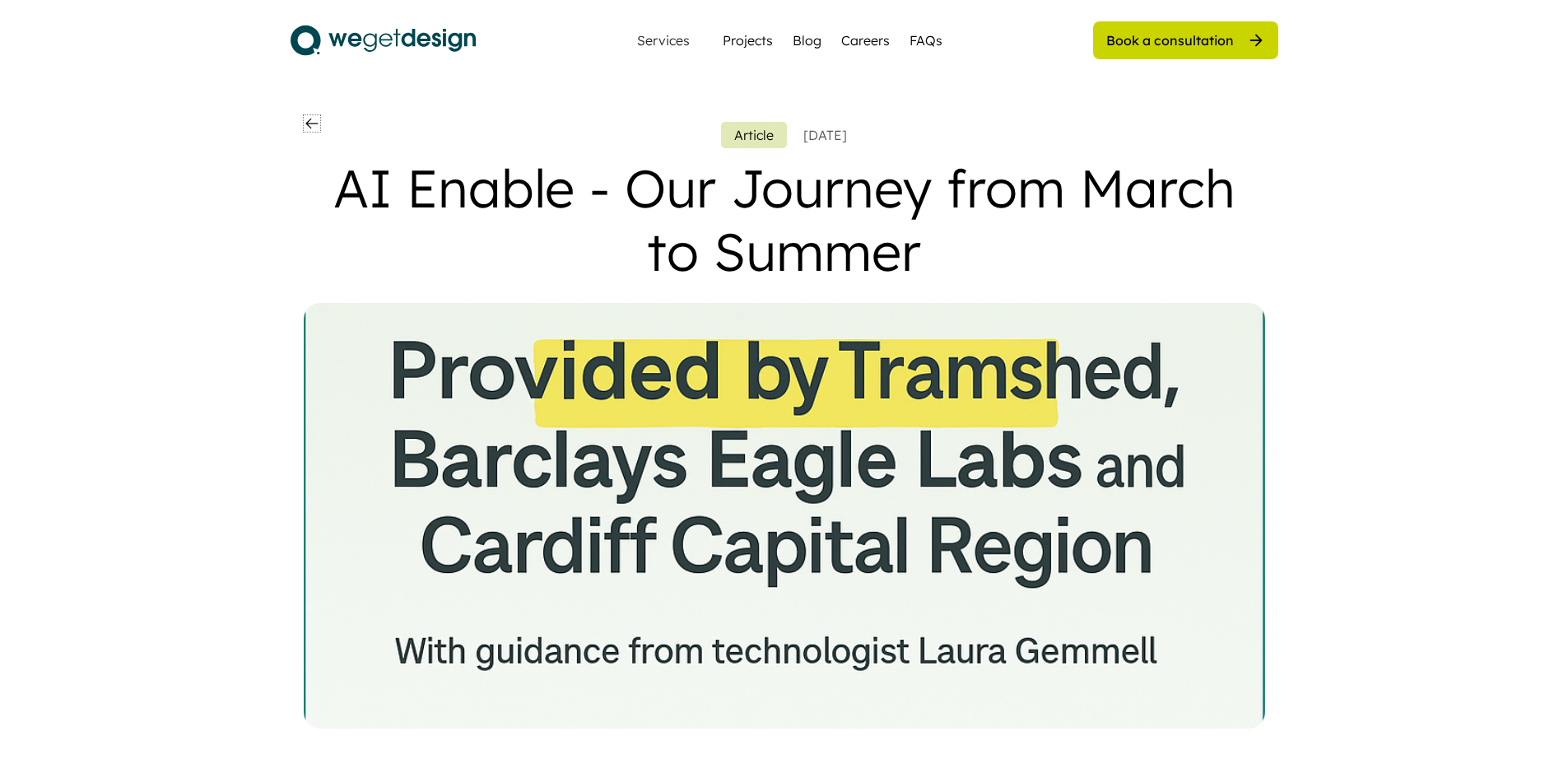
click at [316, 121] on icon at bounding box center [312, 123] width 16 height 16
